Goal: Transaction & Acquisition: Purchase product/service

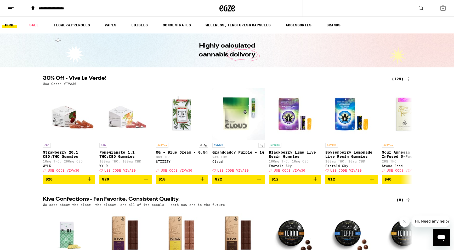
click at [401, 79] on div "(129)" at bounding box center [400, 79] width 19 height 6
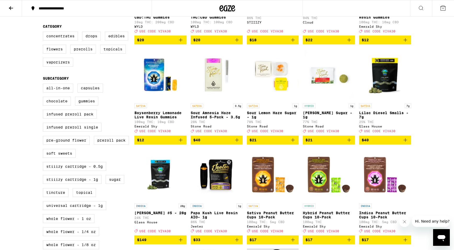
scroll to position [127, 0]
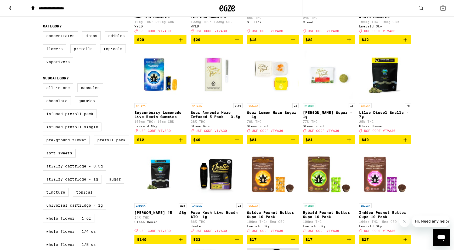
click at [330, 78] on img "Open page for Oreo Biscotti Sugar - 1g from Stone Road" at bounding box center [329, 74] width 52 height 52
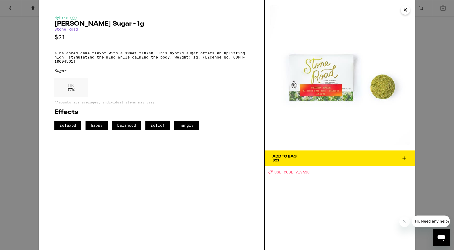
click at [420, 99] on div "Hybrid Oreo Biscotti Sugar - 1g Stone Road $21 A balanced cake flavor with a sw…" at bounding box center [227, 125] width 454 height 250
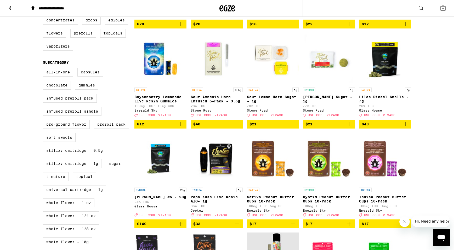
scroll to position [141, 0]
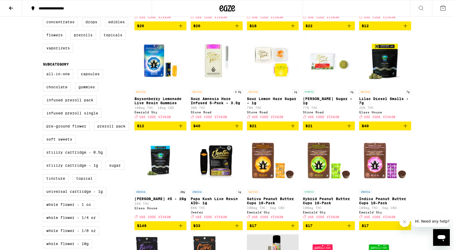
click at [271, 65] on img "Open page for Sour Lemon Haze Sugar - 1g from Stone Road" at bounding box center [273, 60] width 52 height 52
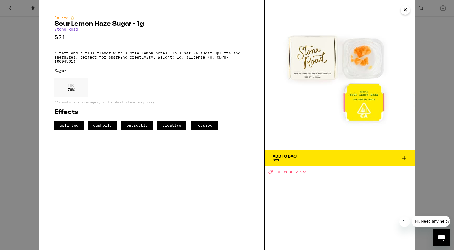
click at [434, 123] on div "Sativa Sour Lemon Haze Sugar - 1g Stone Road $21 A tart and citrus flavor with …" at bounding box center [227, 125] width 454 height 250
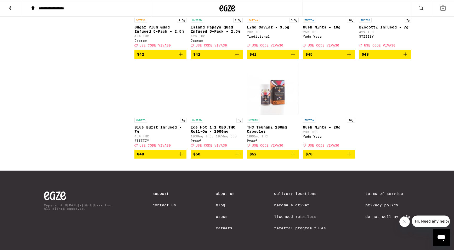
scroll to position [2501, 0]
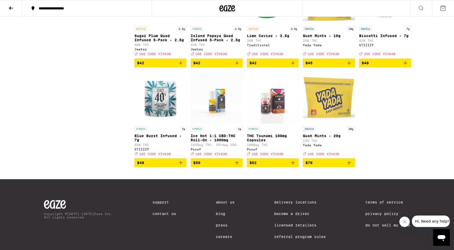
click at [15, 10] on button at bounding box center [11, 8] width 22 height 16
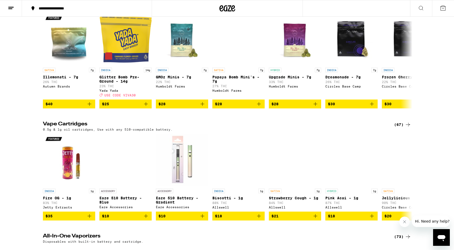
scroll to position [515, 0]
